Goal: Transaction & Acquisition: Obtain resource

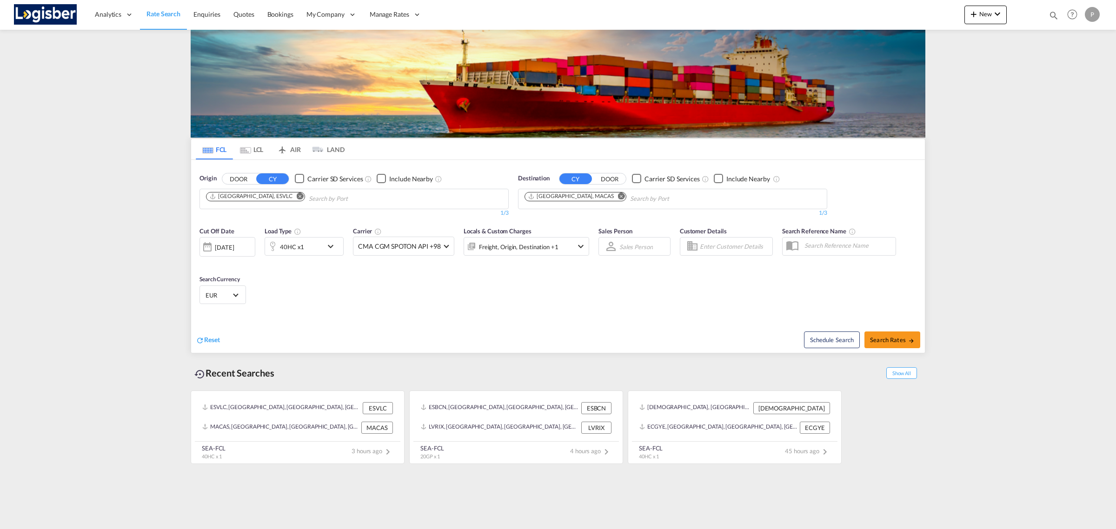
click at [618, 195] on md-icon "Remove" at bounding box center [621, 196] width 7 height 7
click at [297, 193] on md-icon "Remove" at bounding box center [300, 196] width 7 height 7
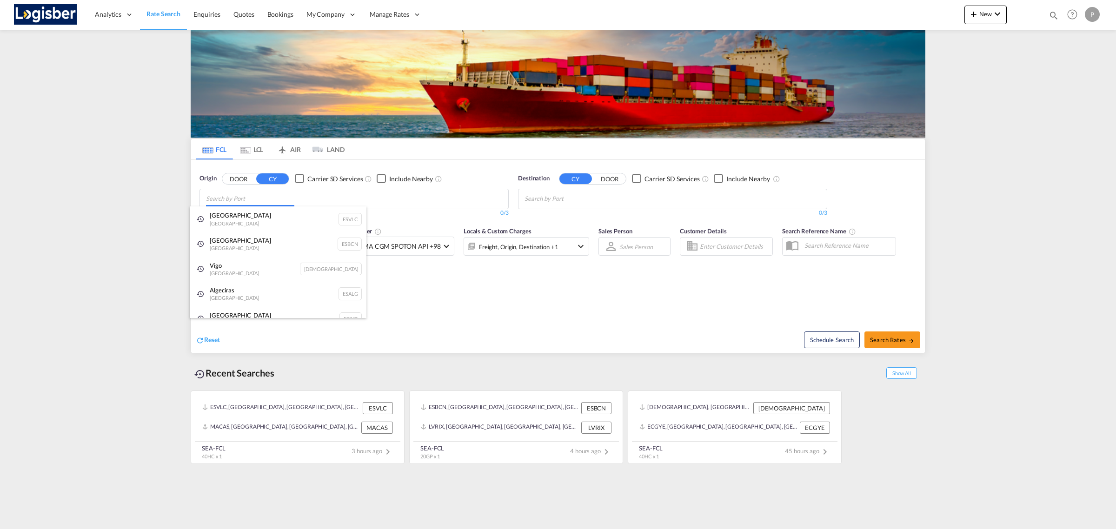
click at [253, 199] on body "Analytics Reports Dashboard Rate Search Enquiries Quotes Bookings" at bounding box center [558, 264] width 1116 height 529
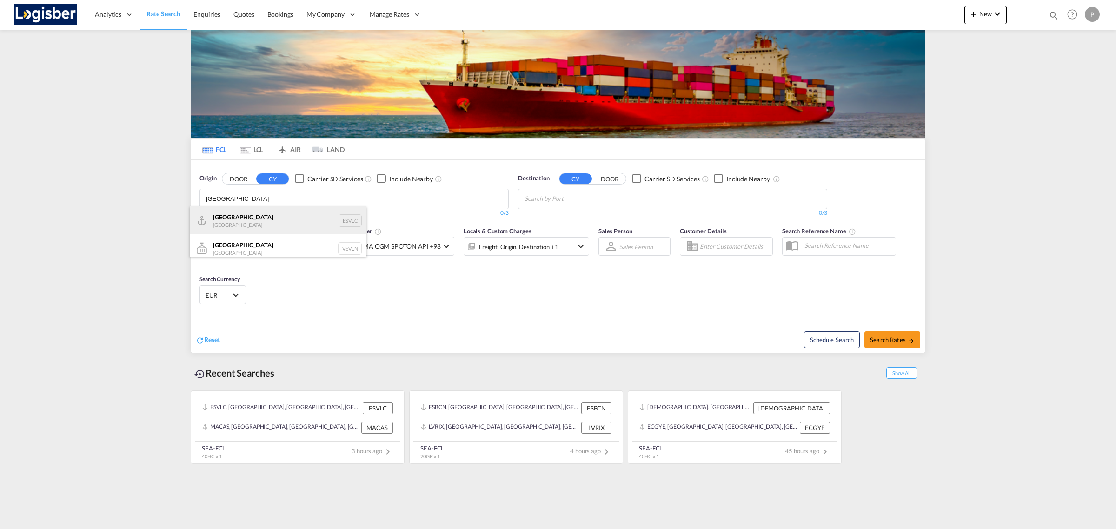
type input "[GEOGRAPHIC_DATA]"
click at [249, 215] on div "Valencia [GEOGRAPHIC_DATA] ESVLC" at bounding box center [278, 221] width 177 height 28
type input "rades"
click at [542, 198] on body "Analytics Reports Dashboard Rate Search Enquiries Quotes Bookings" at bounding box center [558, 264] width 1116 height 529
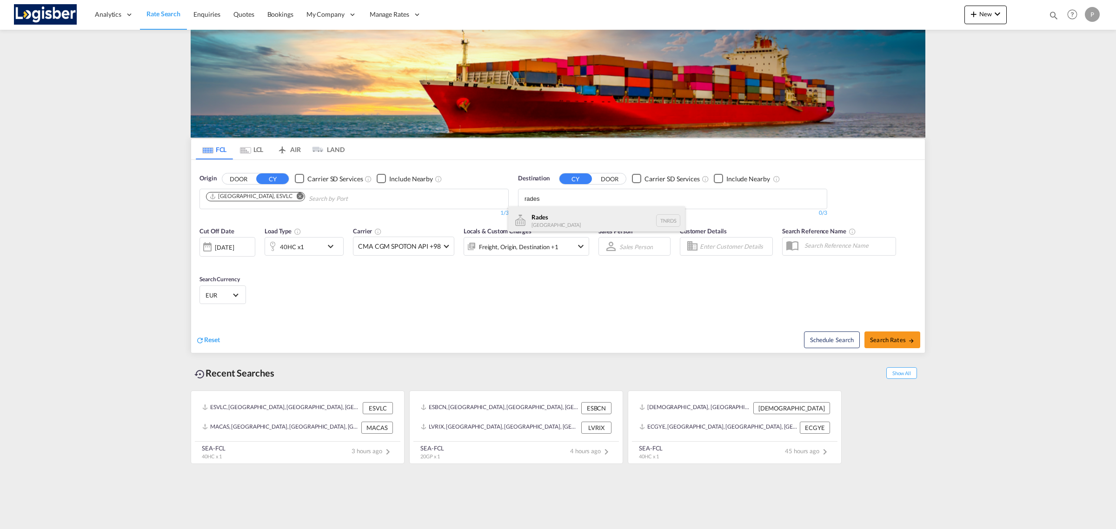
click at [548, 213] on div "Rades [GEOGRAPHIC_DATA] TNRDS" at bounding box center [596, 221] width 177 height 28
click at [335, 250] on md-icon "icon-chevron-down" at bounding box center [333, 246] width 16 height 11
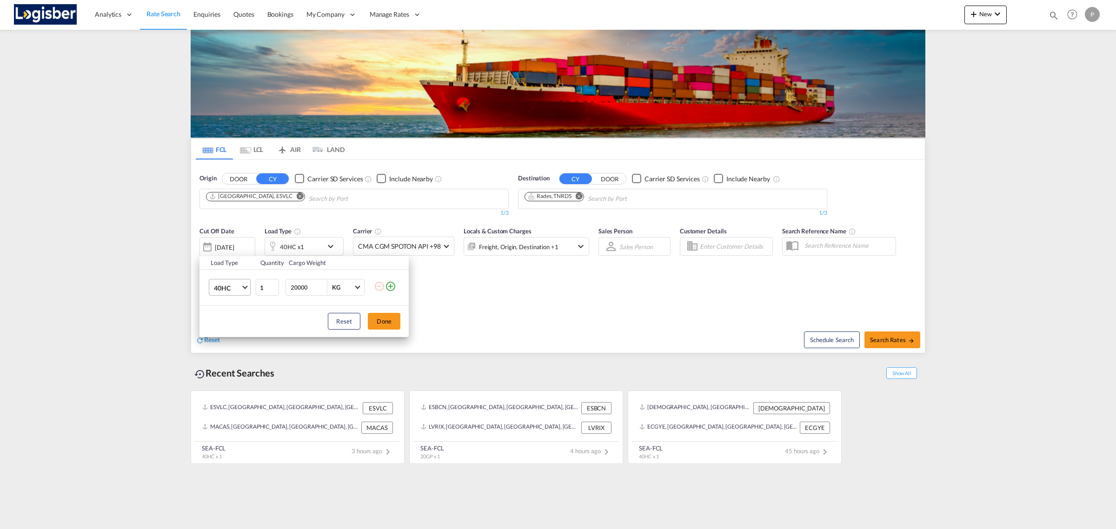
click at [236, 291] on span "40HC" at bounding box center [227, 288] width 27 height 9
click at [226, 238] on md-option "20GP" at bounding box center [238, 243] width 63 height 22
click at [394, 324] on button "Done" at bounding box center [384, 321] width 33 height 17
click at [483, 303] on div "Cut Off Date [DATE] [DATE] Load Type 20GP x1 Carrier CMA CGM SPOTON API +98 Onl…" at bounding box center [558, 267] width 734 height 91
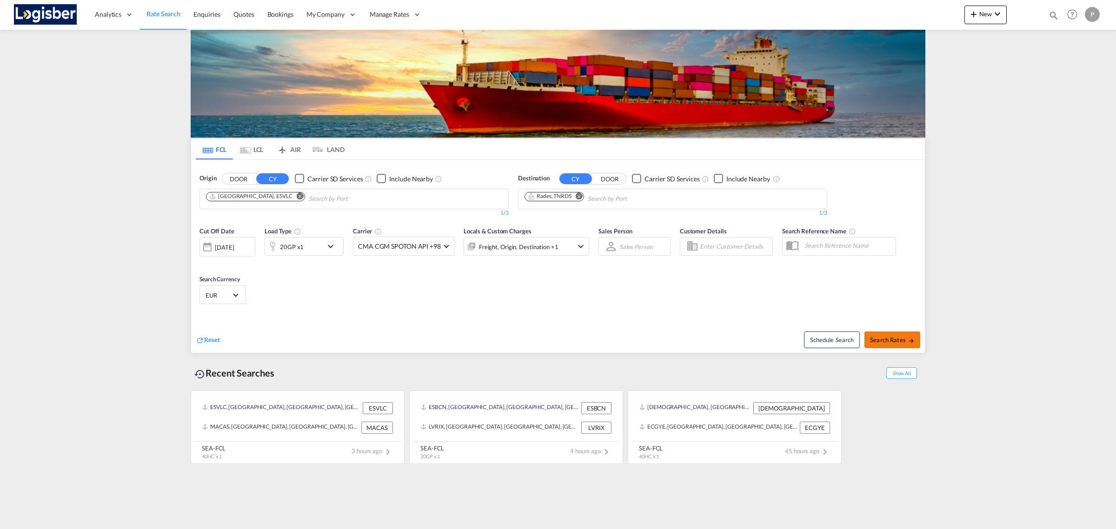
click at [900, 336] on button "Search Rates" at bounding box center [893, 340] width 56 height 17
type input "ESVLC to TNRDS / [DATE]"
